Goal: Information Seeking & Learning: Learn about a topic

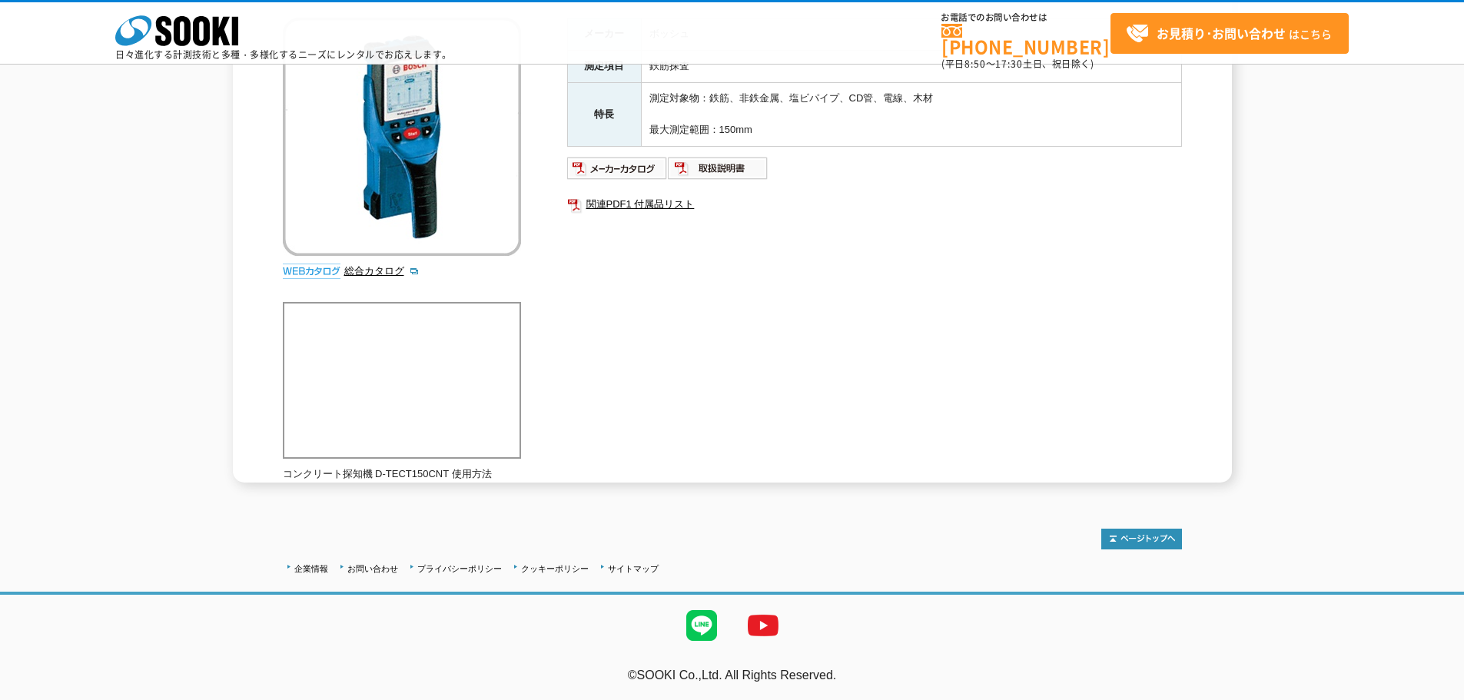
scroll to position [68, 0]
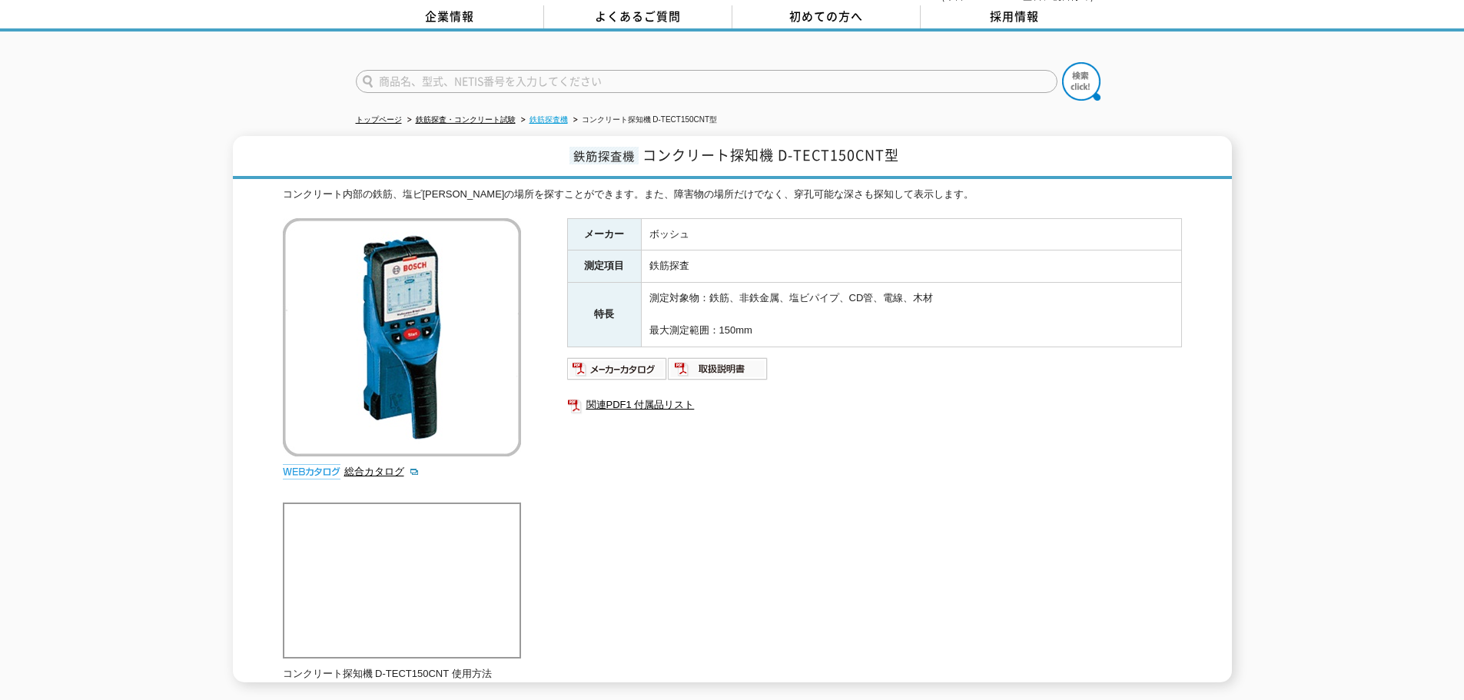
click at [544, 115] on link "鉄筋探査機" at bounding box center [549, 119] width 38 height 8
click at [603, 363] on img at bounding box center [617, 369] width 101 height 25
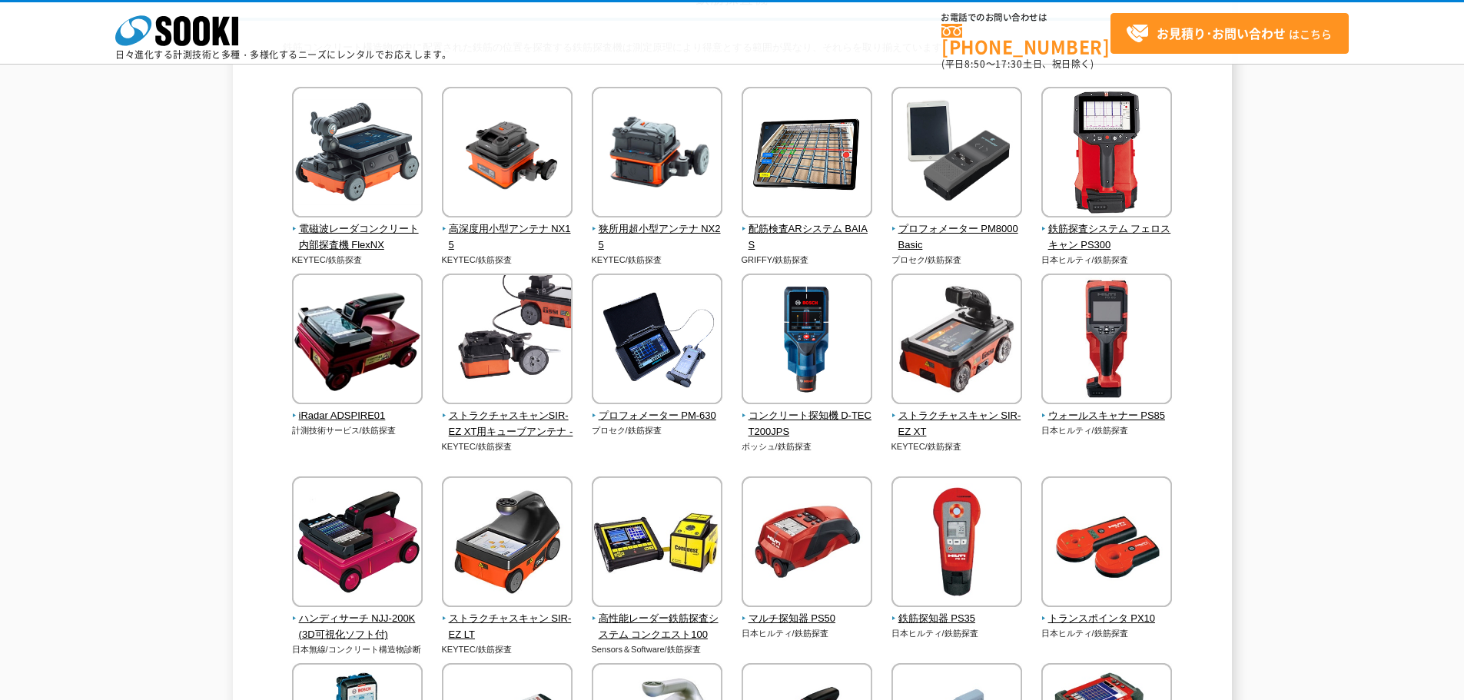
scroll to position [231, 0]
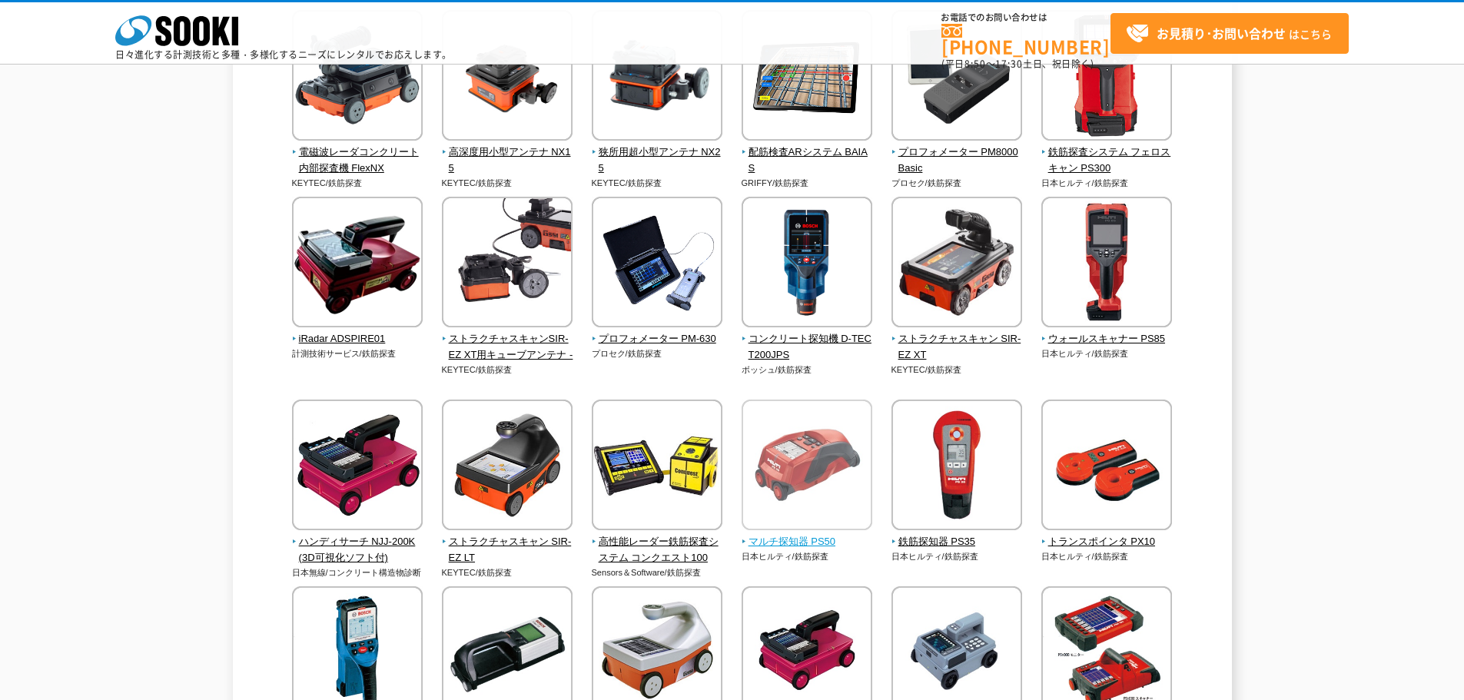
click at [810, 484] on img at bounding box center [807, 467] width 131 height 135
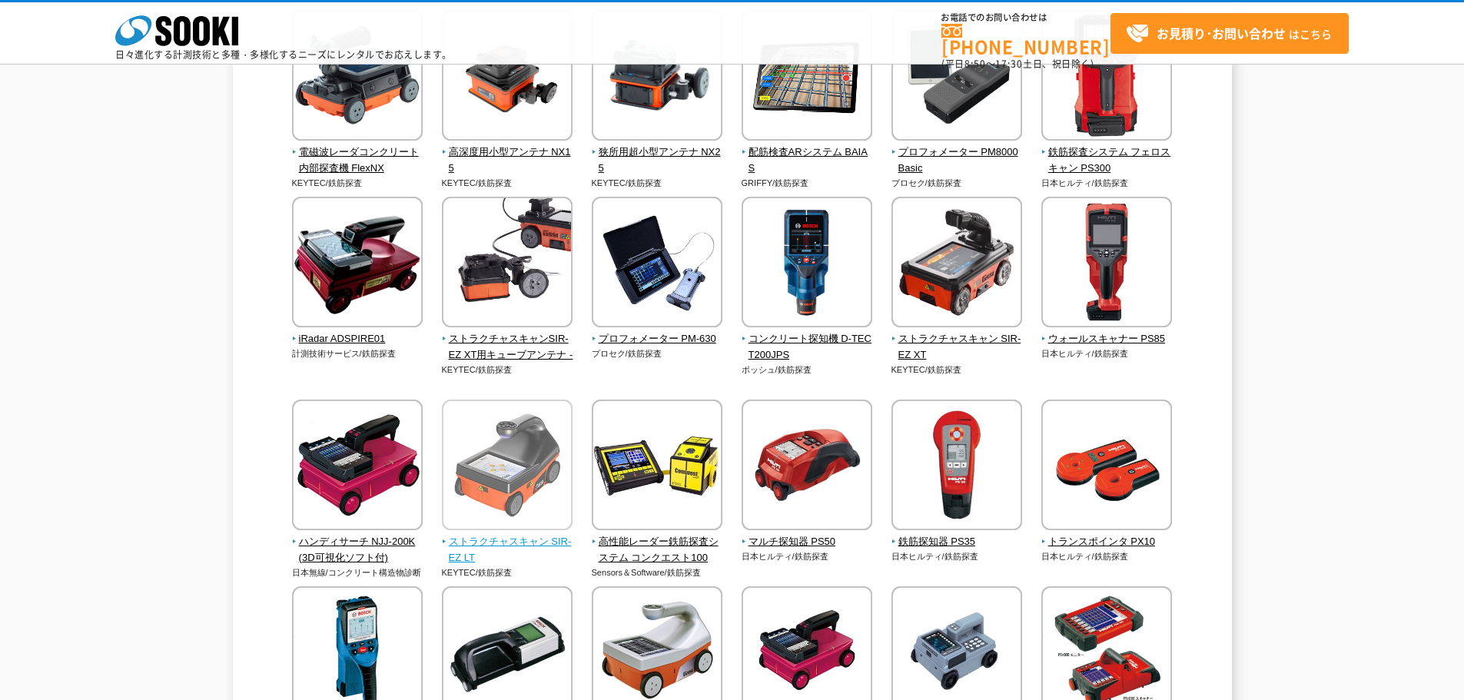
scroll to position [154, 0]
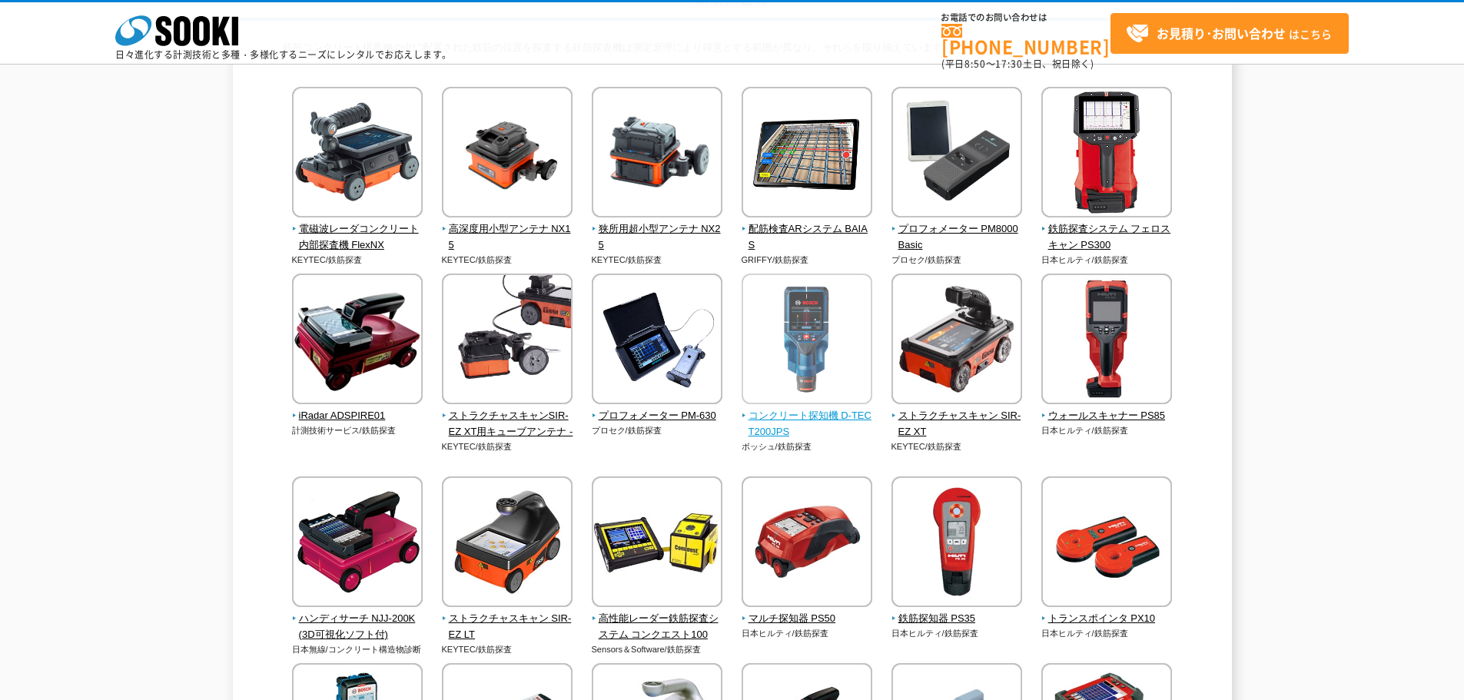
click at [821, 321] on img at bounding box center [807, 341] width 131 height 135
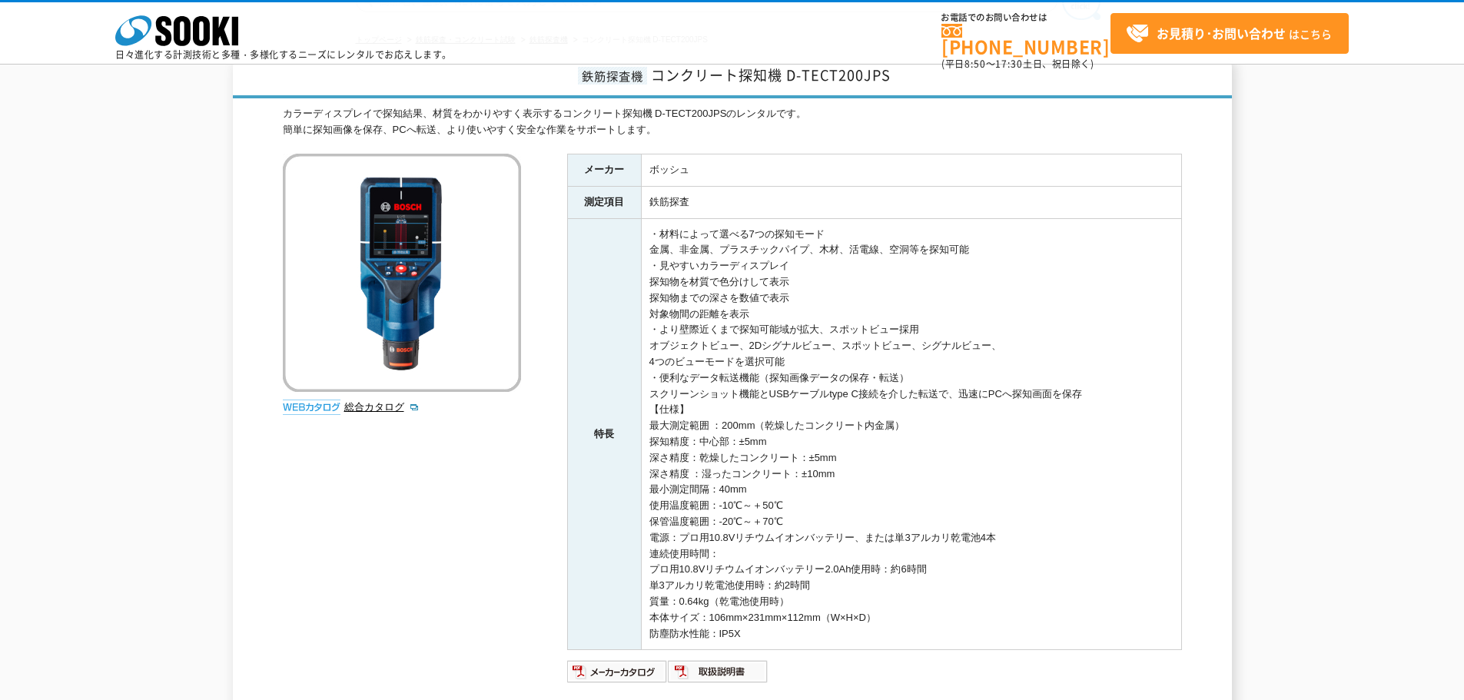
scroll to position [154, 0]
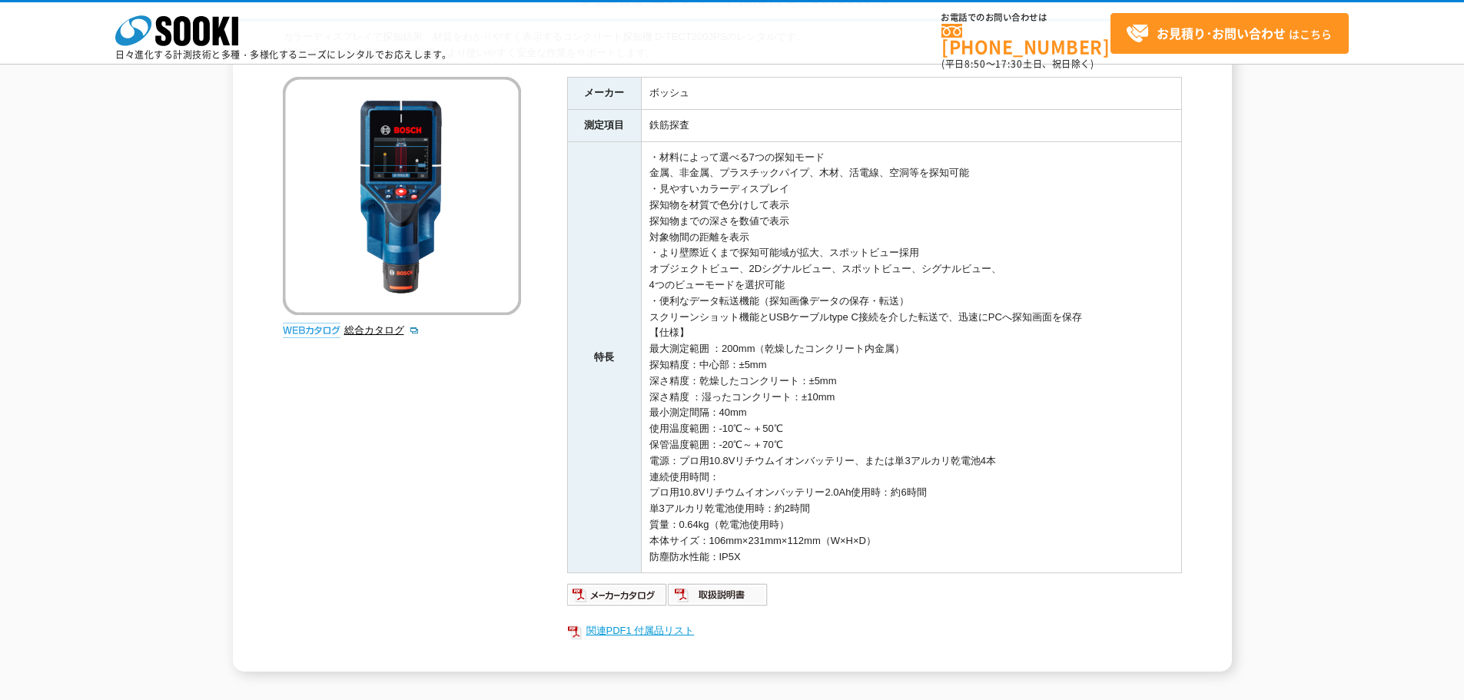
click at [640, 627] on link "関連PDF1 付属品リスト" at bounding box center [874, 631] width 615 height 20
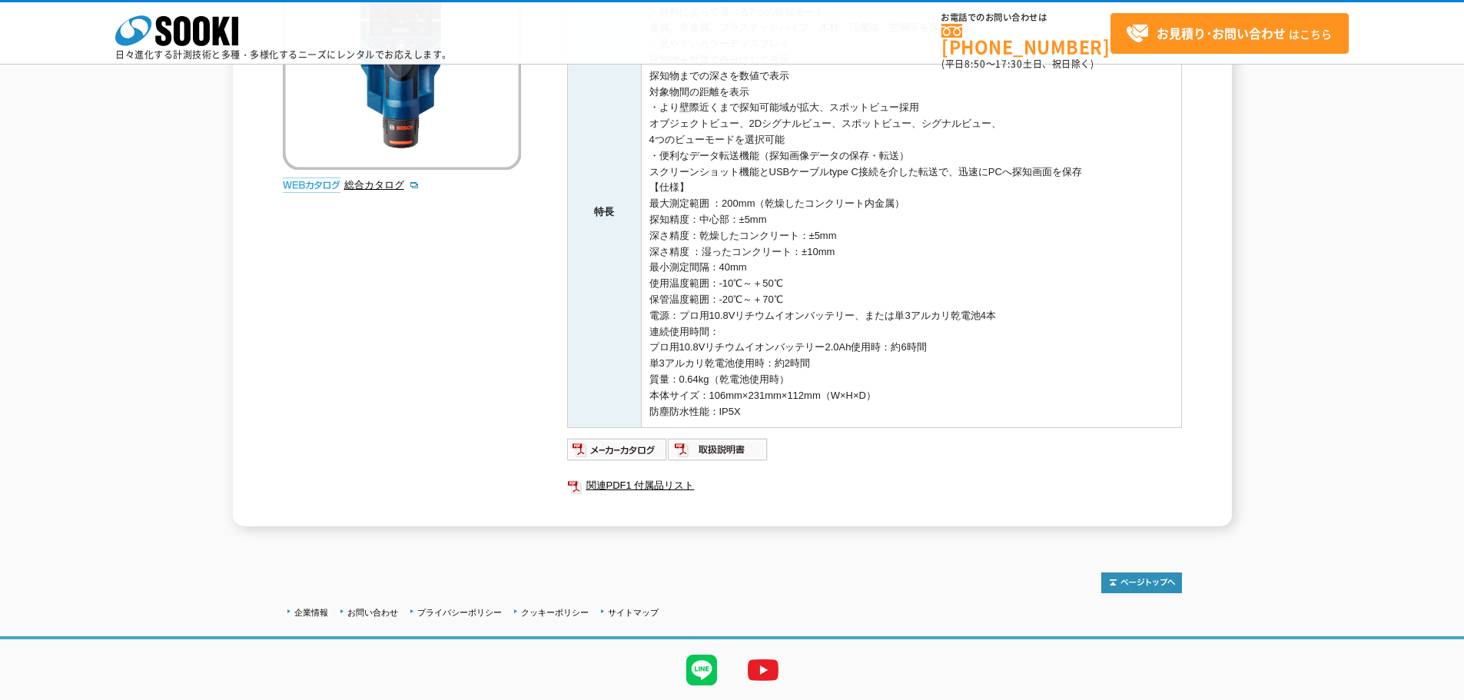
scroll to position [308, 0]
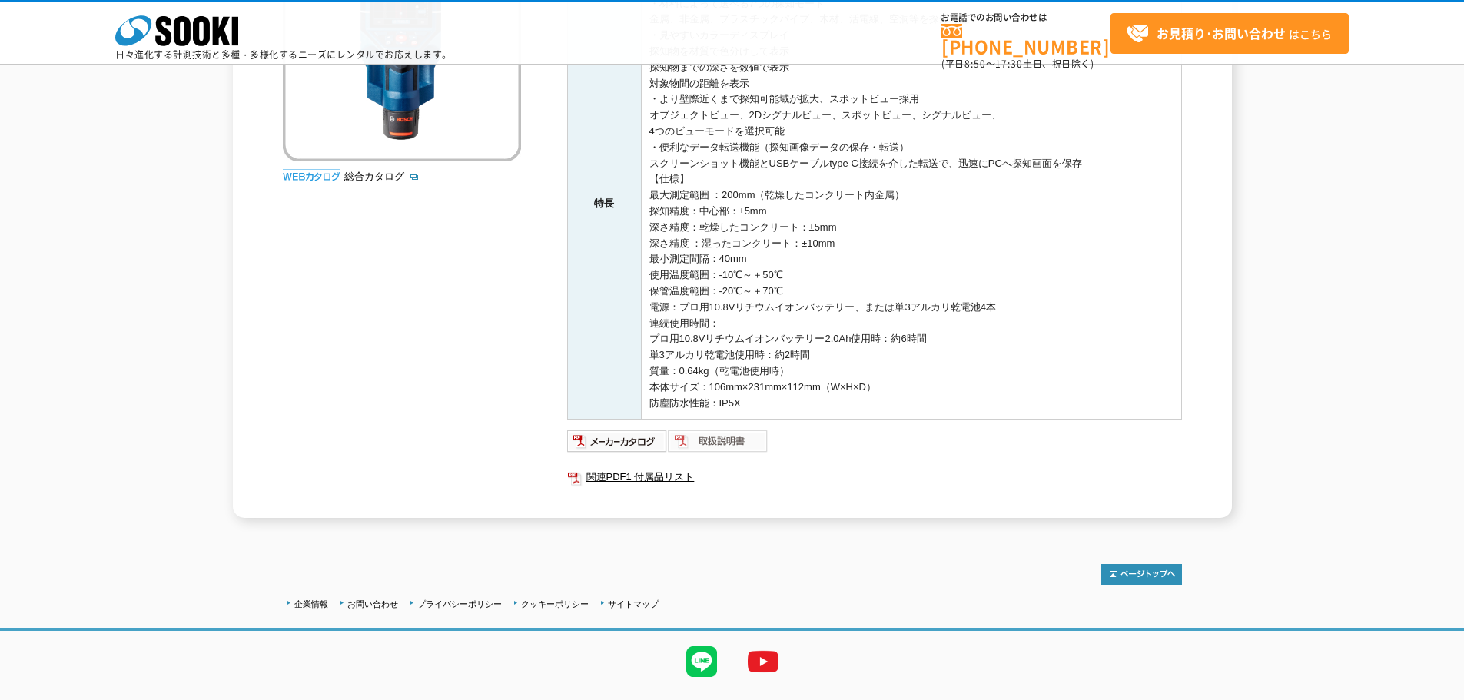
click at [730, 443] on img at bounding box center [718, 441] width 101 height 25
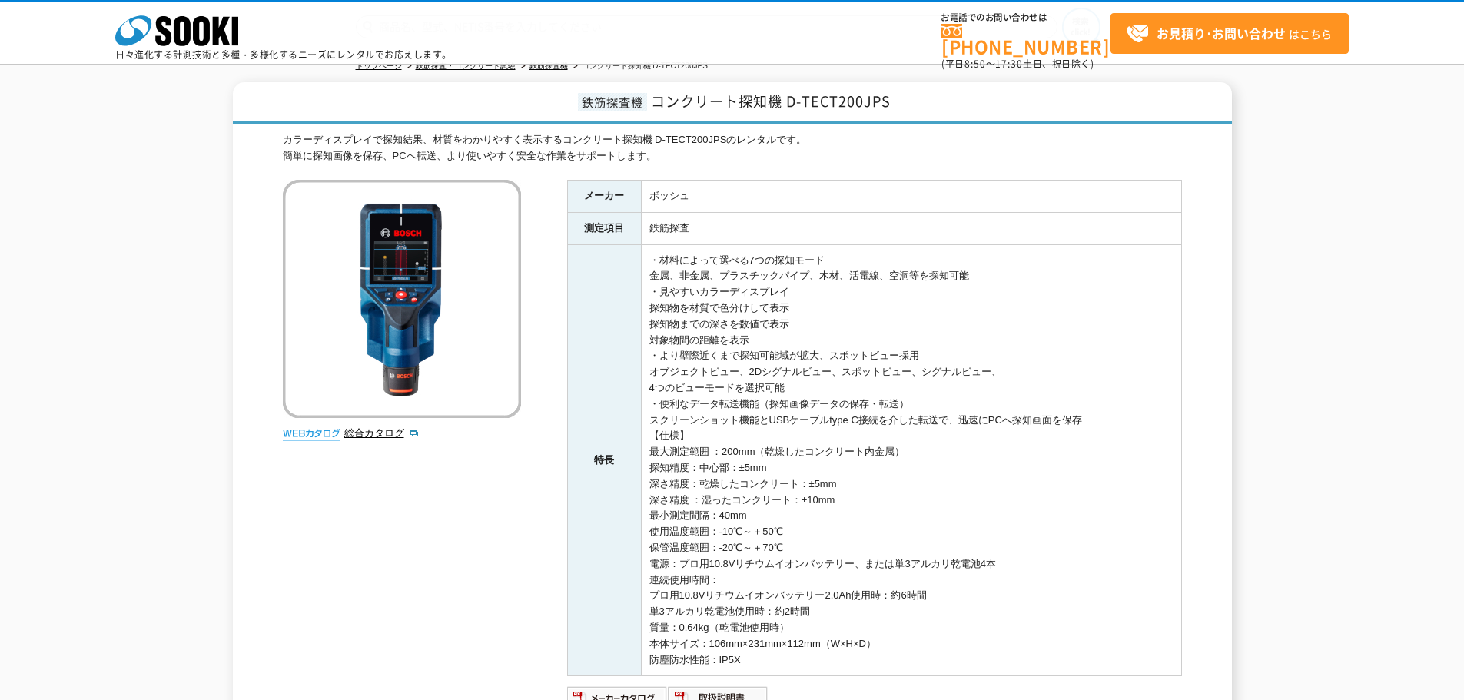
scroll to position [154, 0]
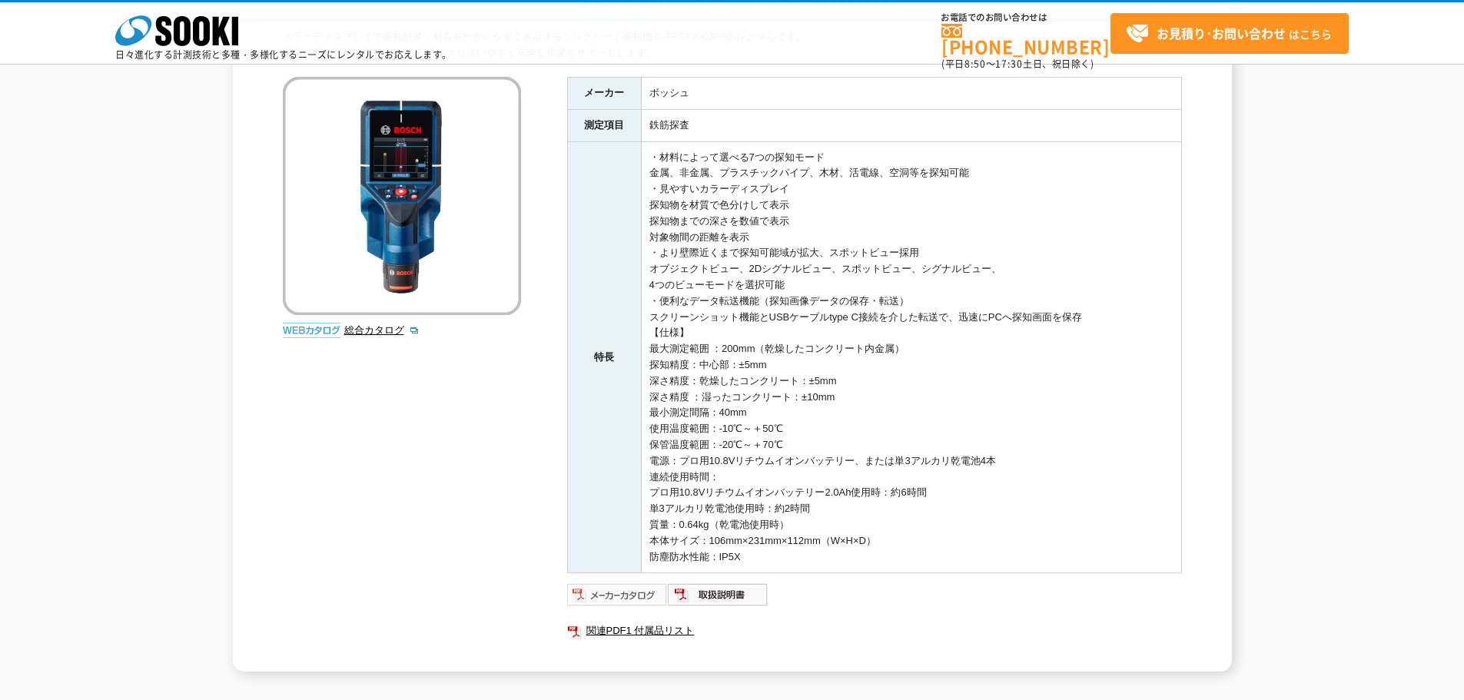
click at [625, 599] on img at bounding box center [617, 595] width 101 height 25
